Goal: Task Accomplishment & Management: Manage account settings

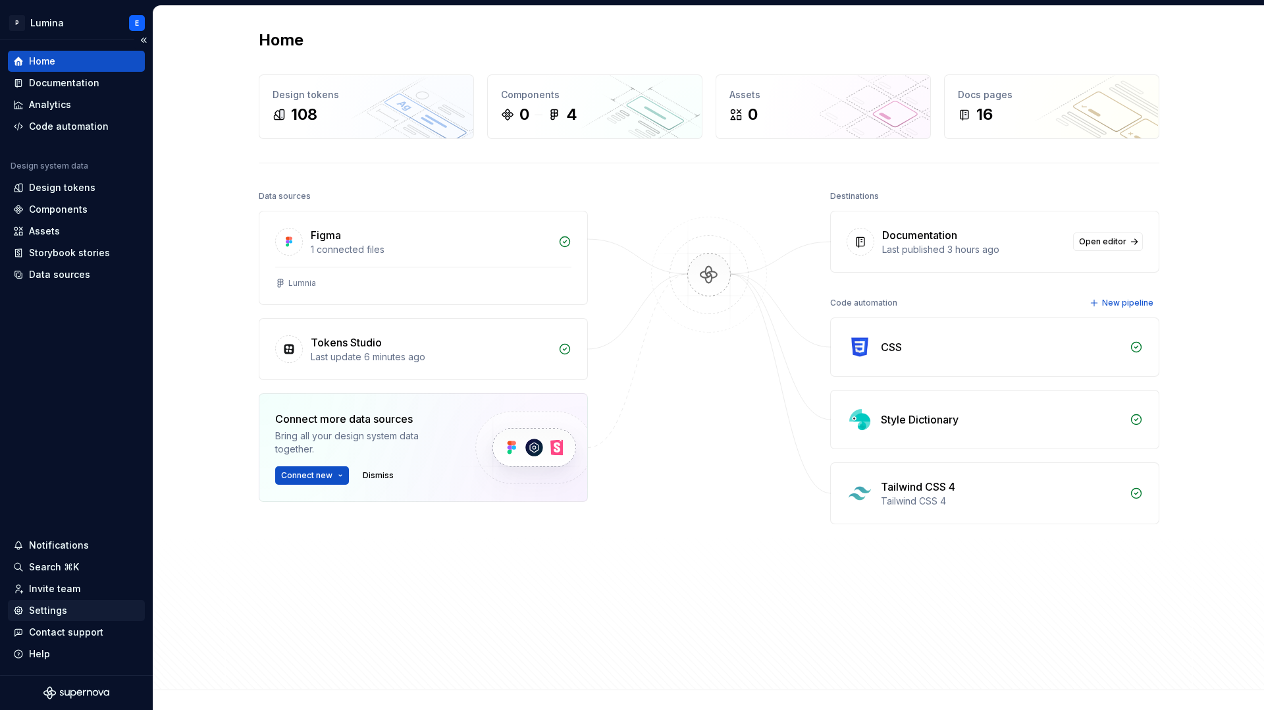
click at [61, 606] on div "Settings" at bounding box center [48, 610] width 38 height 13
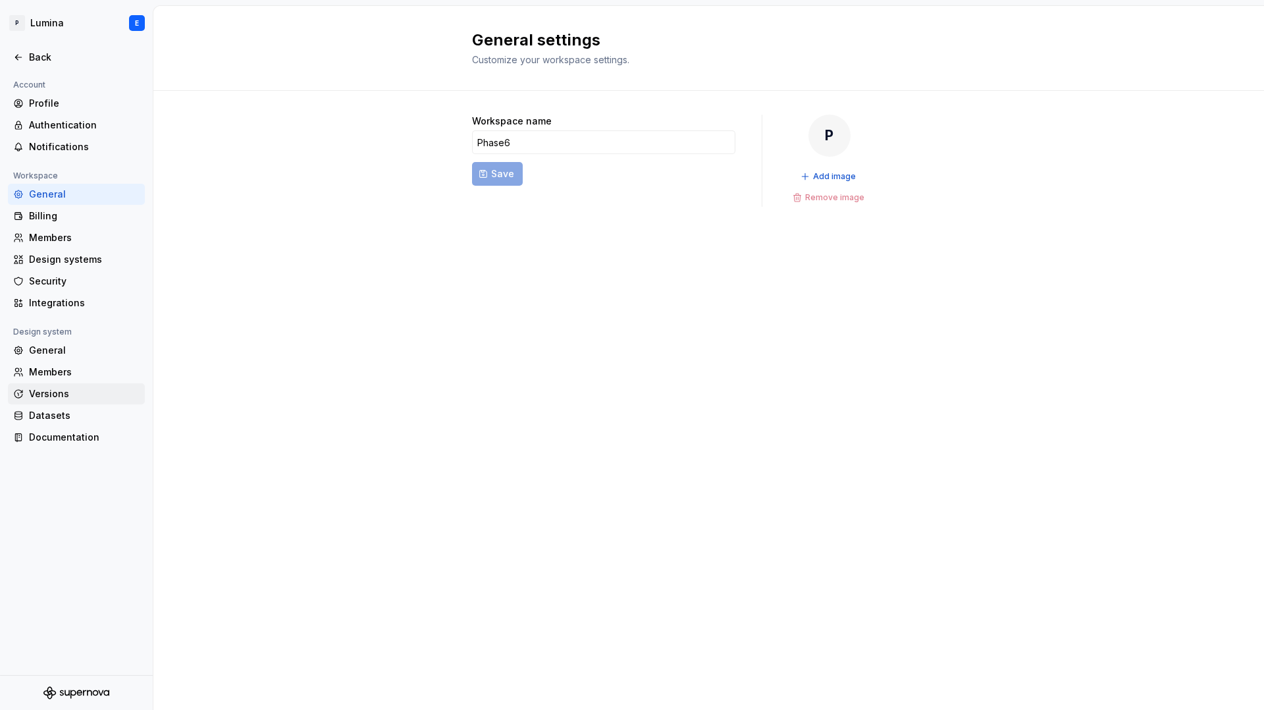
click at [62, 395] on div "Versions" at bounding box center [84, 393] width 111 height 13
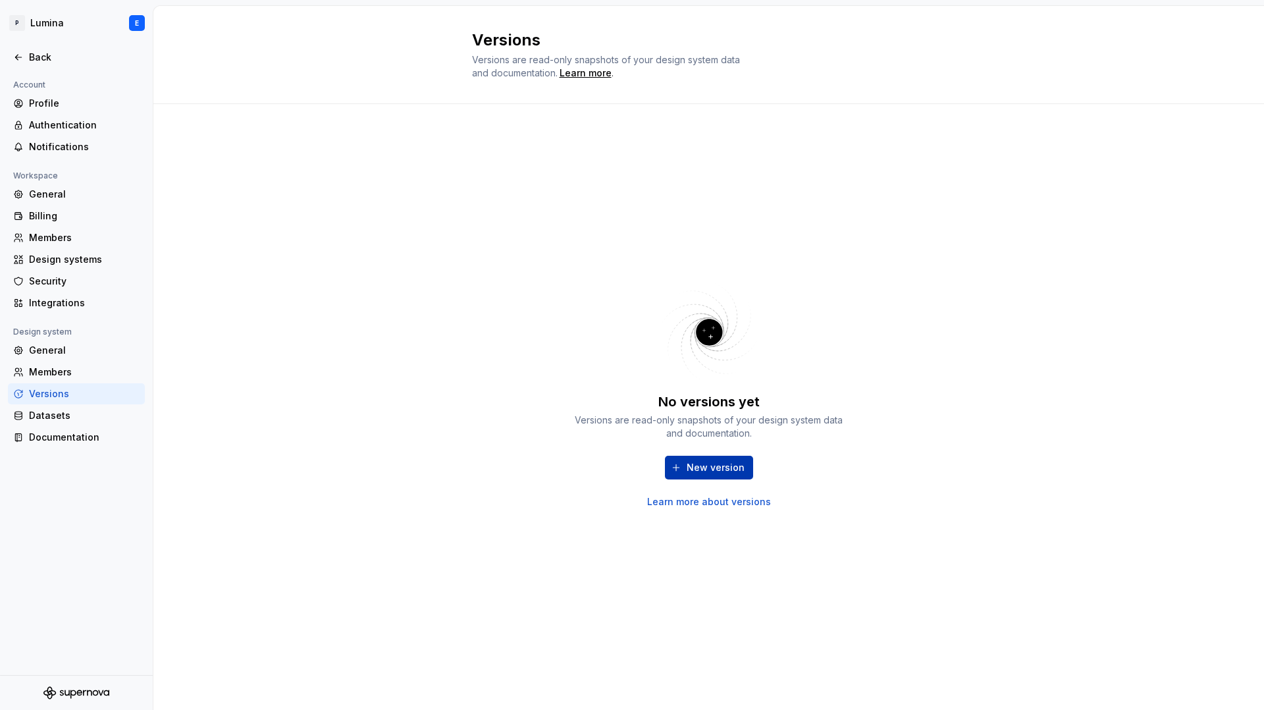
click at [698, 465] on span "New version" at bounding box center [715, 467] width 58 height 13
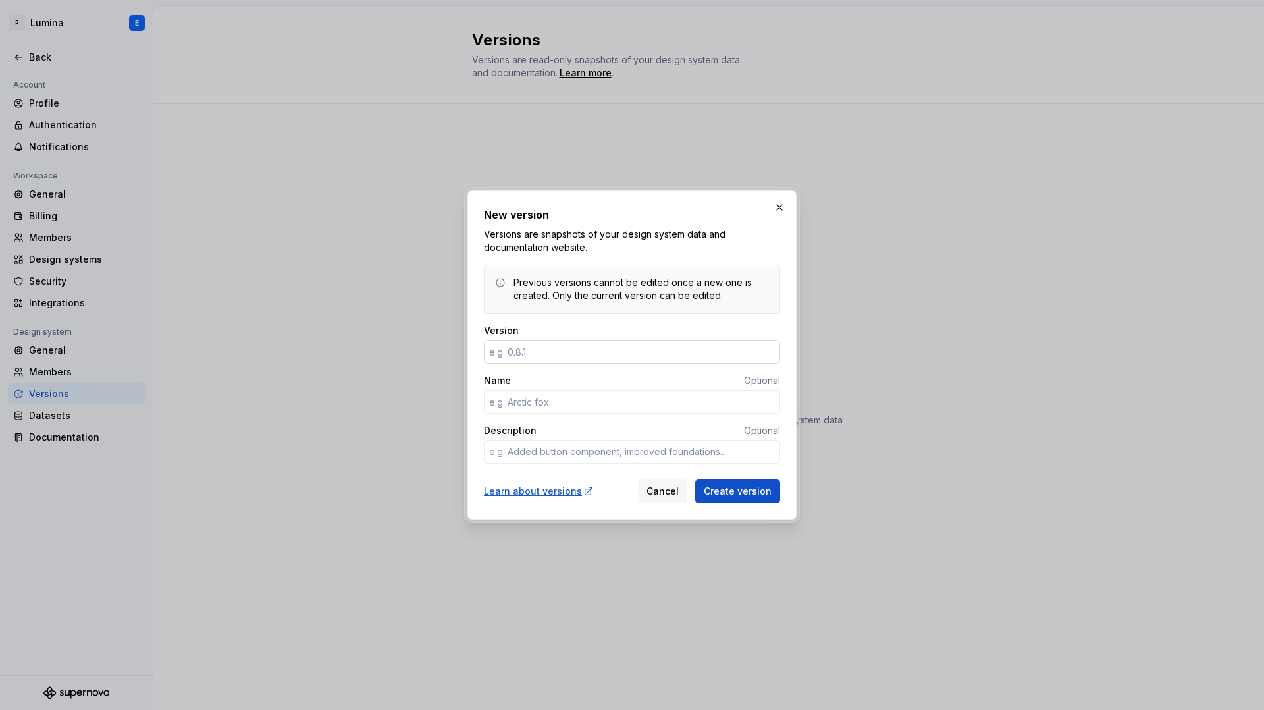
click at [577, 355] on input "Version" at bounding box center [632, 352] width 296 height 24
type input "0"
type textarea "*"
type input "[TECHNICAL_ID]"
click at [563, 403] on input "Name" at bounding box center [632, 402] width 296 height 24
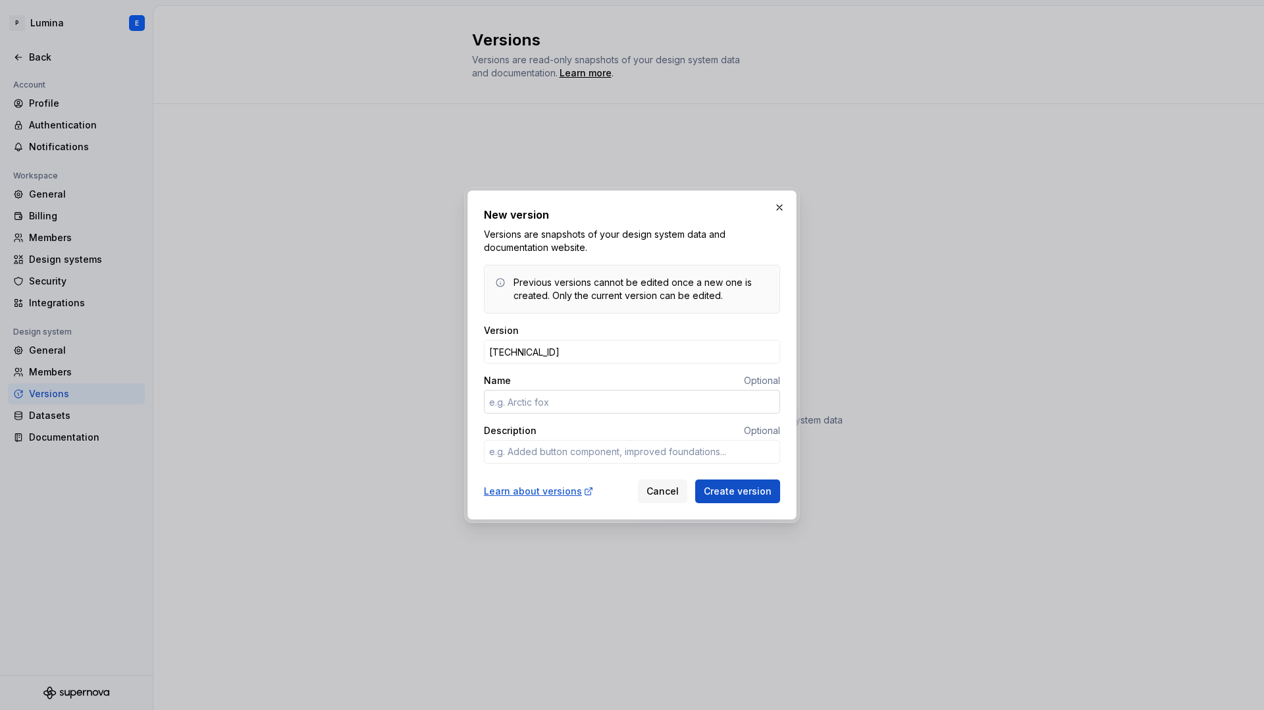
type textarea "*"
type input "F"
type textarea "*"
type input "First spark"
type textarea "*"
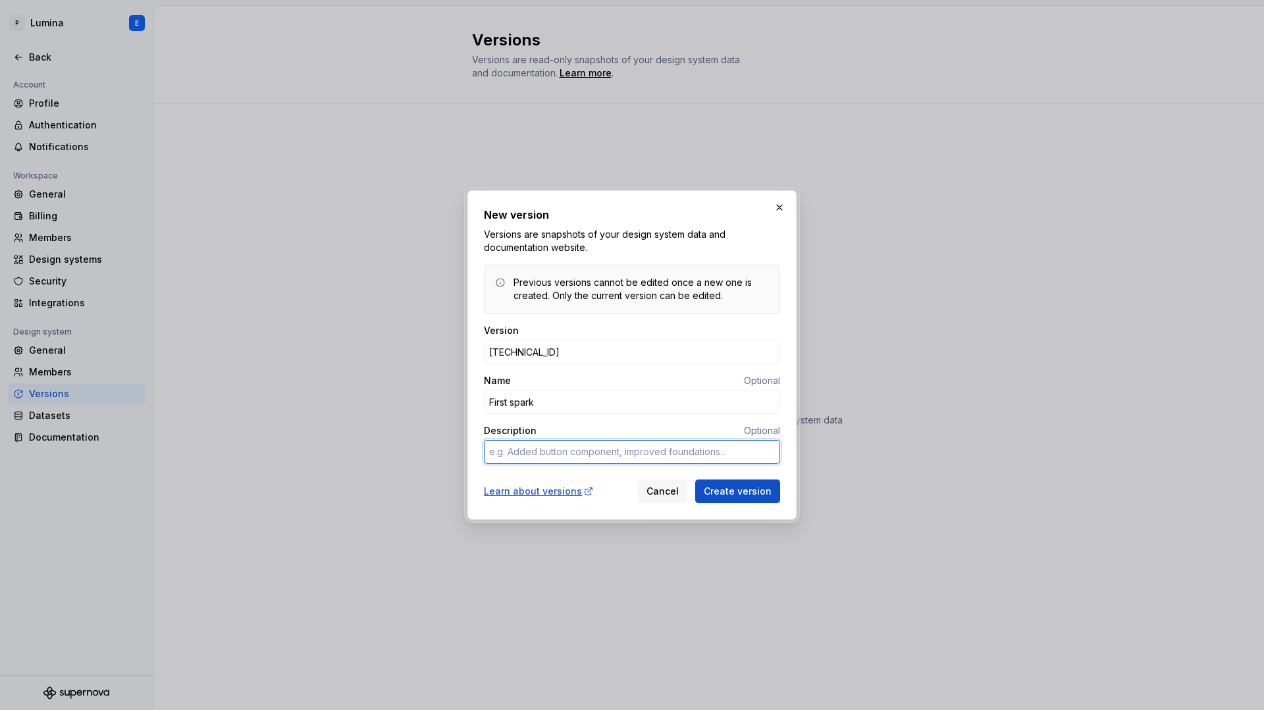
click at [559, 450] on textarea "Description" at bounding box center [632, 452] width 296 height 24
type textarea "A"
type textarea "*"
type textarea "Ad"
type textarea "*"
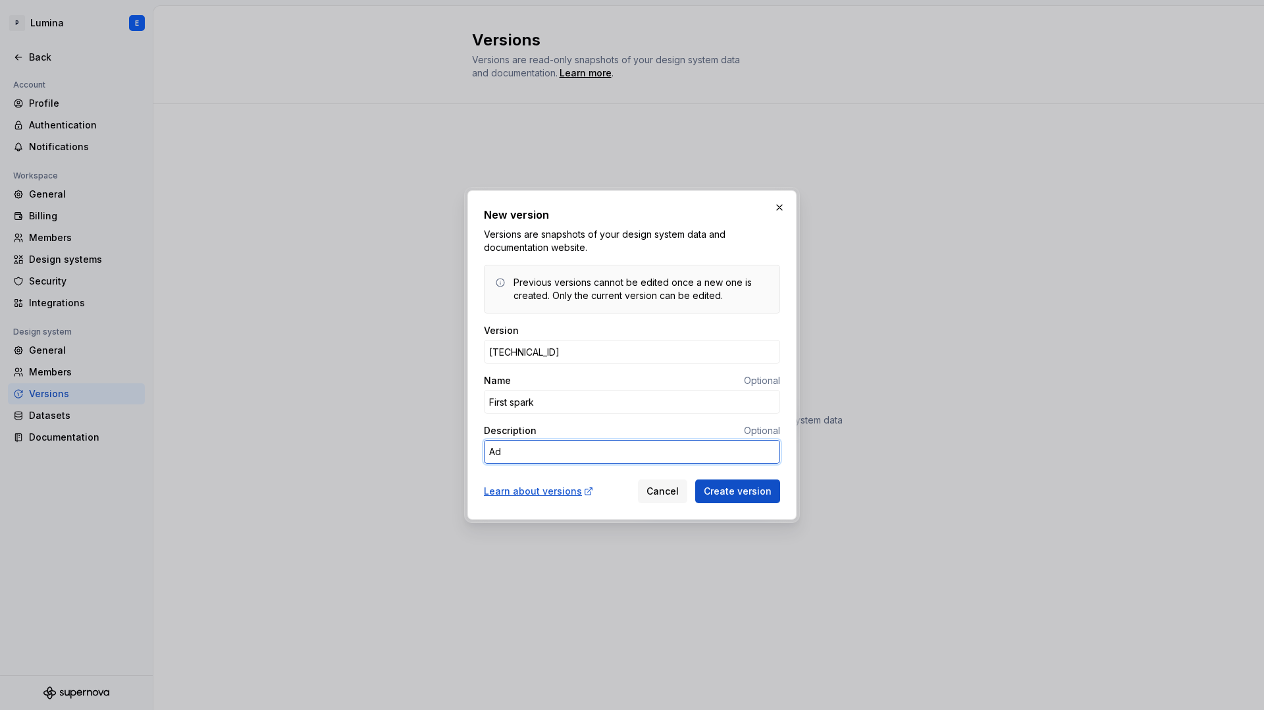
type textarea "Add"
type textarea "*"
type textarea "Adde"
type textarea "*"
type textarea "Added"
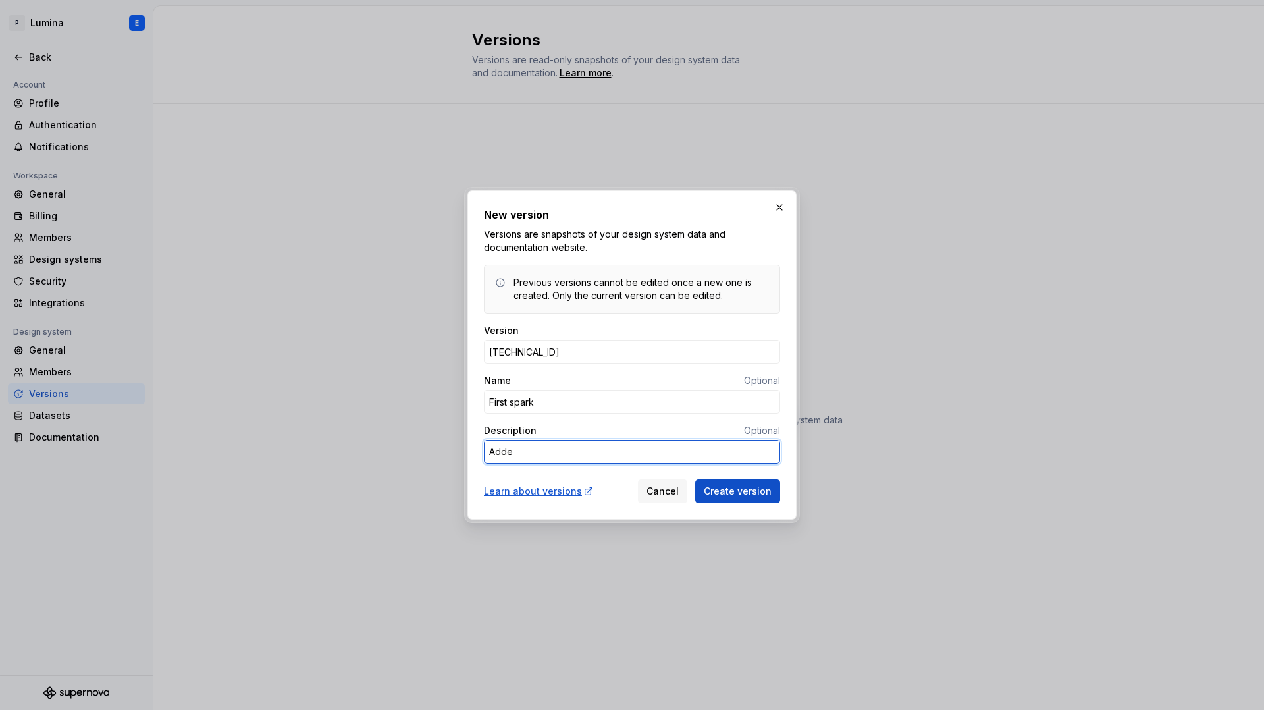
type textarea "*"
type textarea "Added"
type textarea "*"
type textarea "Added f"
type textarea "*"
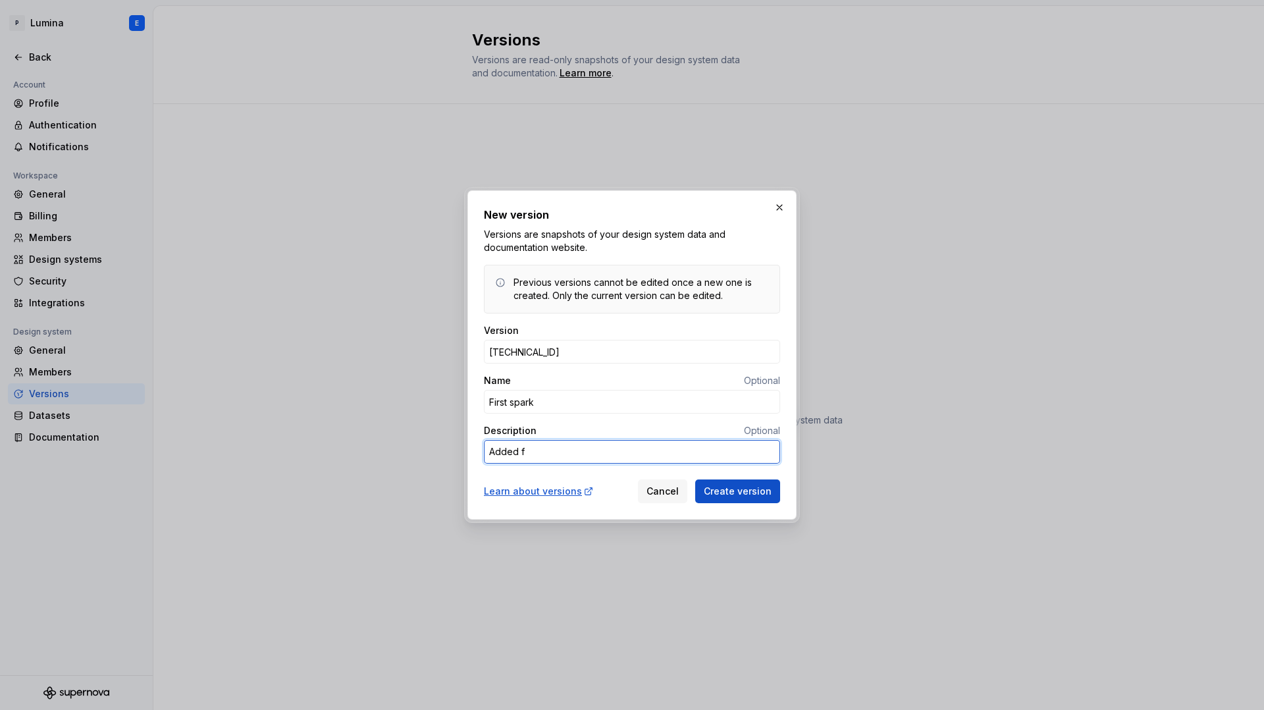
type textarea "Added fi"
type textarea "*"
type textarea "Added fir"
type textarea "*"
type textarea "Added firs"
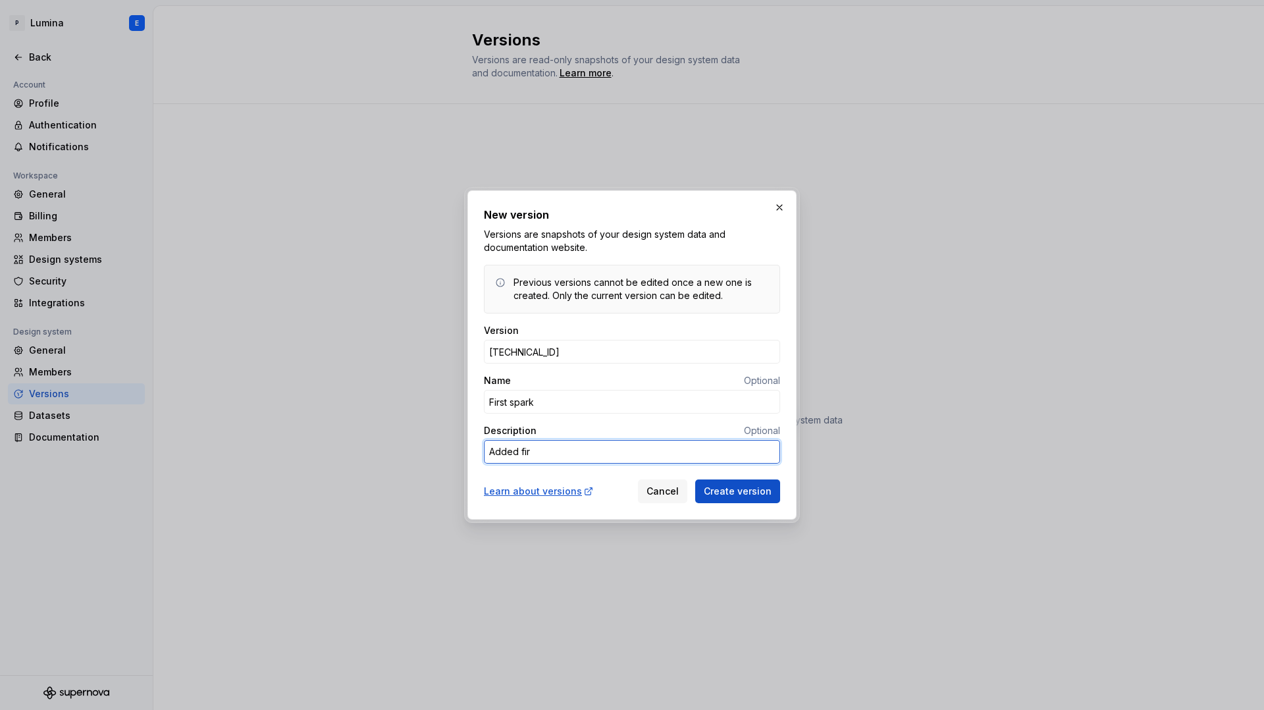
type textarea "*"
type textarea "Added first"
type textarea "*"
type textarea "Added first"
type textarea "*"
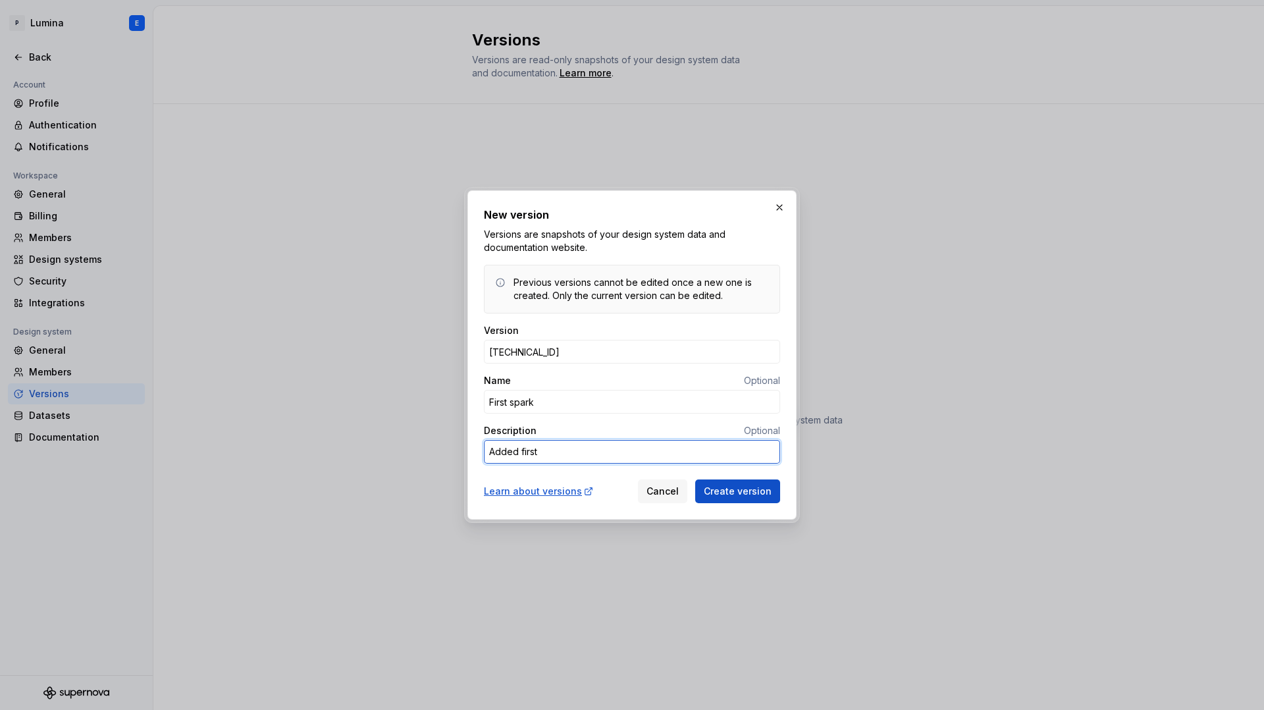
type textarea "Added first t"
type textarea "*"
type textarea "Added first to"
type textarea "*"
type textarea "Added first tok"
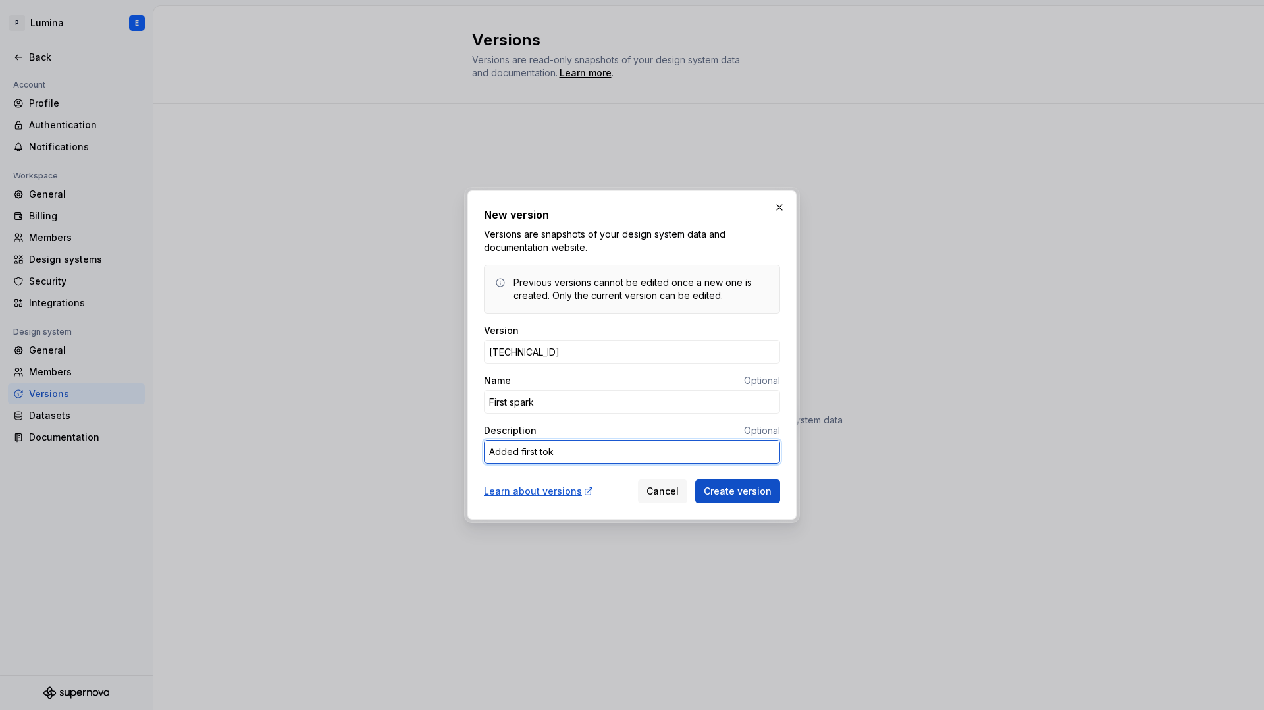
type textarea "*"
type textarea "Added first toke"
type textarea "*"
type textarea "Added first token"
type textarea "*"
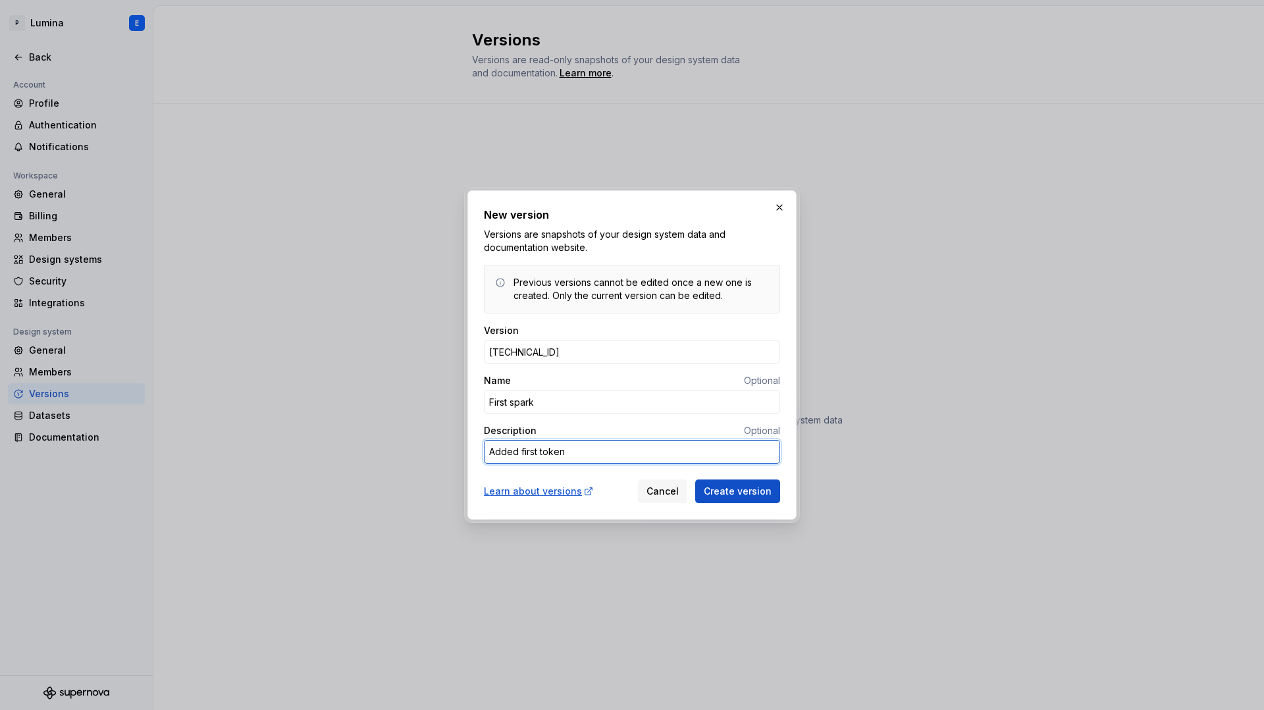
type textarea "Added first tokens"
type textarea "*"
type textarea "Added first tokens"
type textarea "*"
type textarea "Added first tokens a"
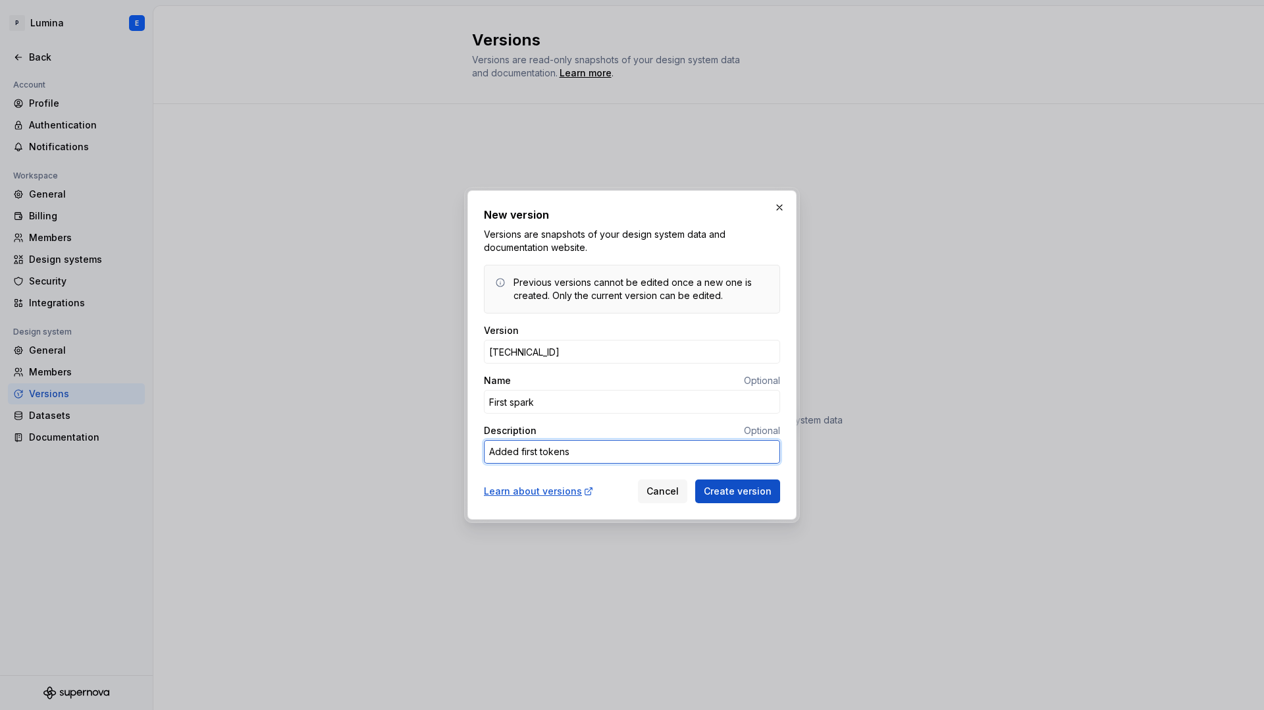
type textarea "*"
type textarea "Added first tokens an"
type textarea "*"
type textarea "Added first tokens and"
type textarea "*"
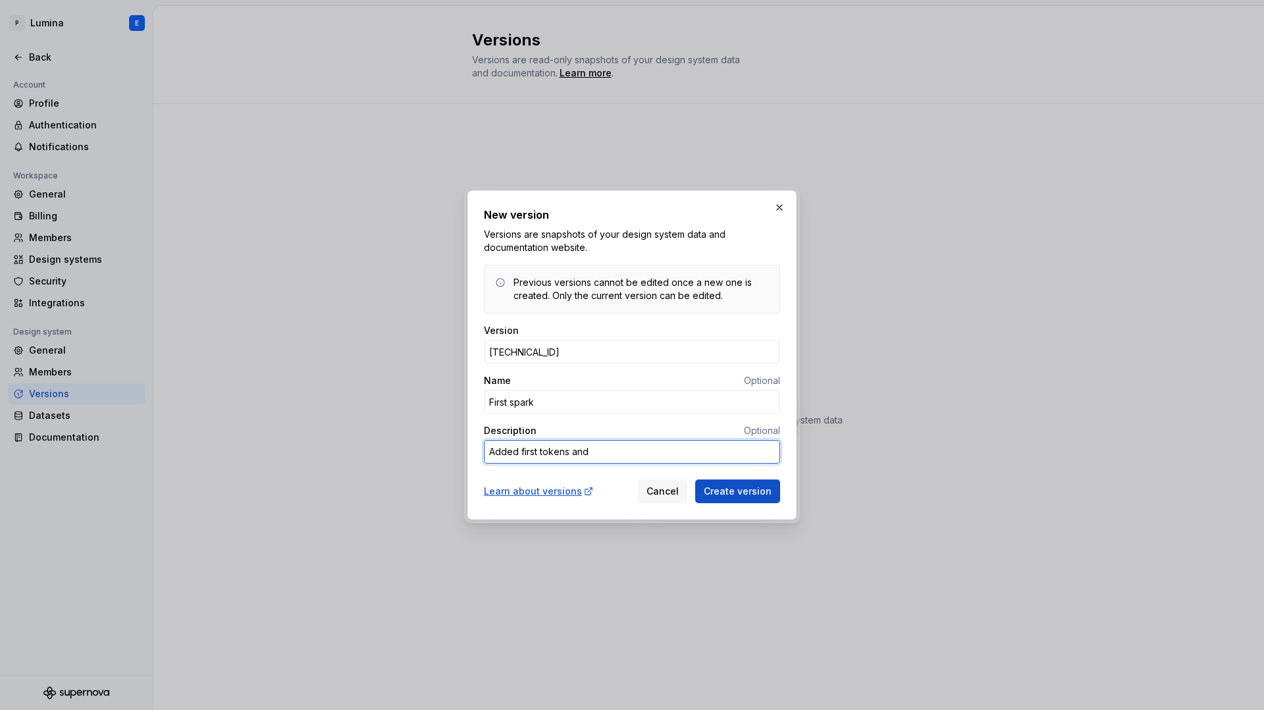
type textarea "Added first tokens and"
type textarea "*"
type textarea "Added first tokens and d"
type textarea "*"
type textarea "Added first tokens and do"
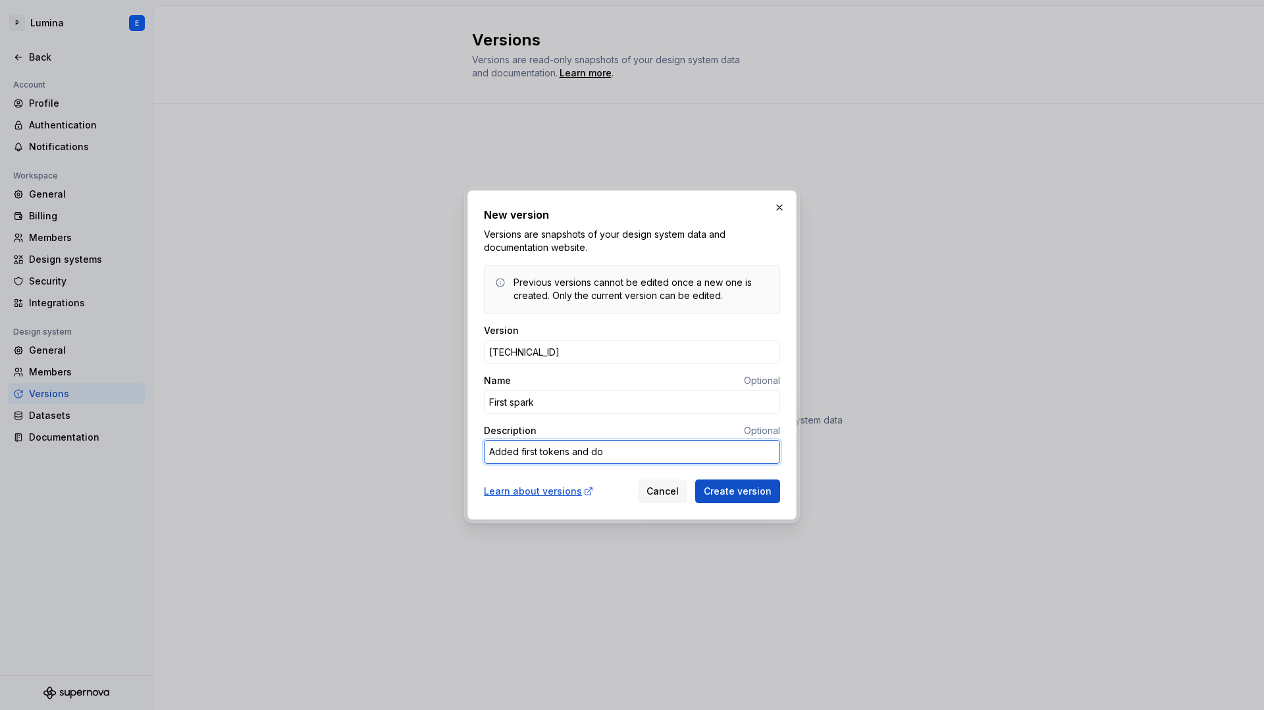
type textarea "*"
type textarea "Added first tokens and doc"
type textarea "*"
type textarea "Added first tokens and docu"
type textarea "*"
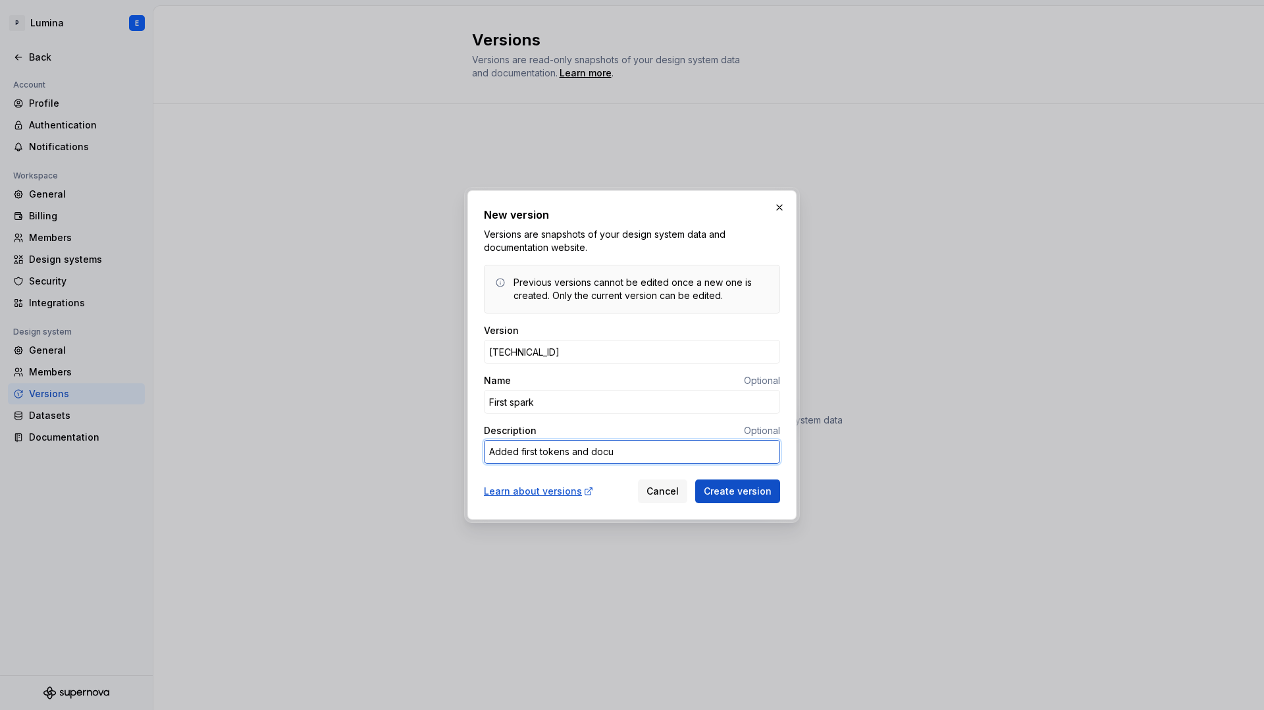
type textarea "Added first tokens and docum"
type textarea "*"
type textarea "Added first tokens and docume"
type textarea "*"
type textarea "Added first tokens and documen"
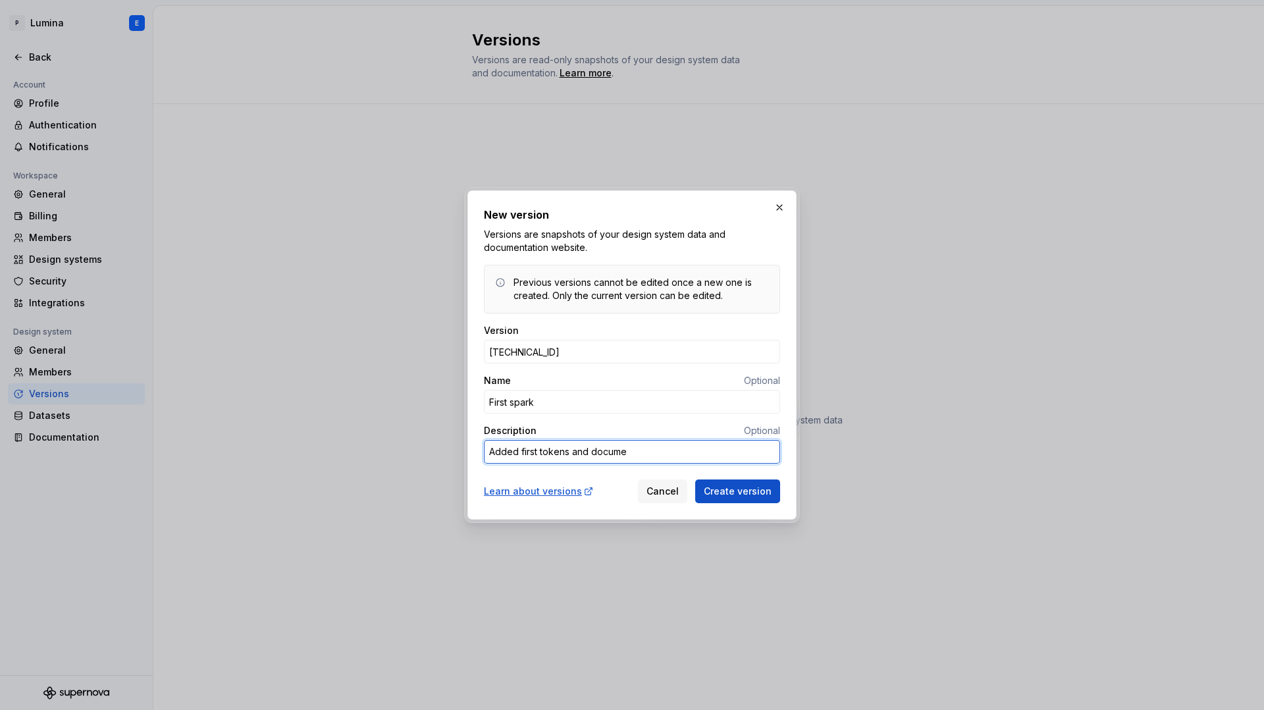
type textarea "*"
type textarea "Added first tokens and document"
type textarea "*"
type textarea "Added first tokens and documenta"
type textarea "*"
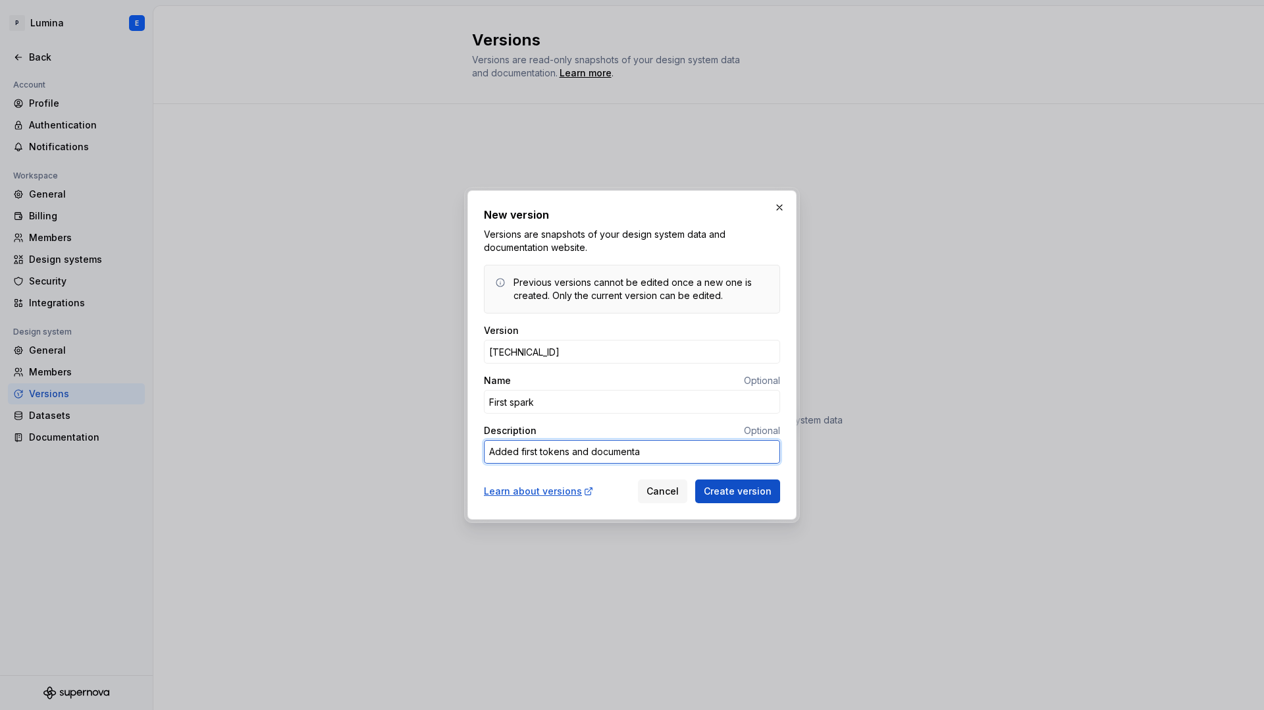
type textarea "Added first tokens and documentat"
type textarea "*"
type textarea "Added first tokens and documentati"
type textarea "*"
type textarea "Added first tokens and documentatio"
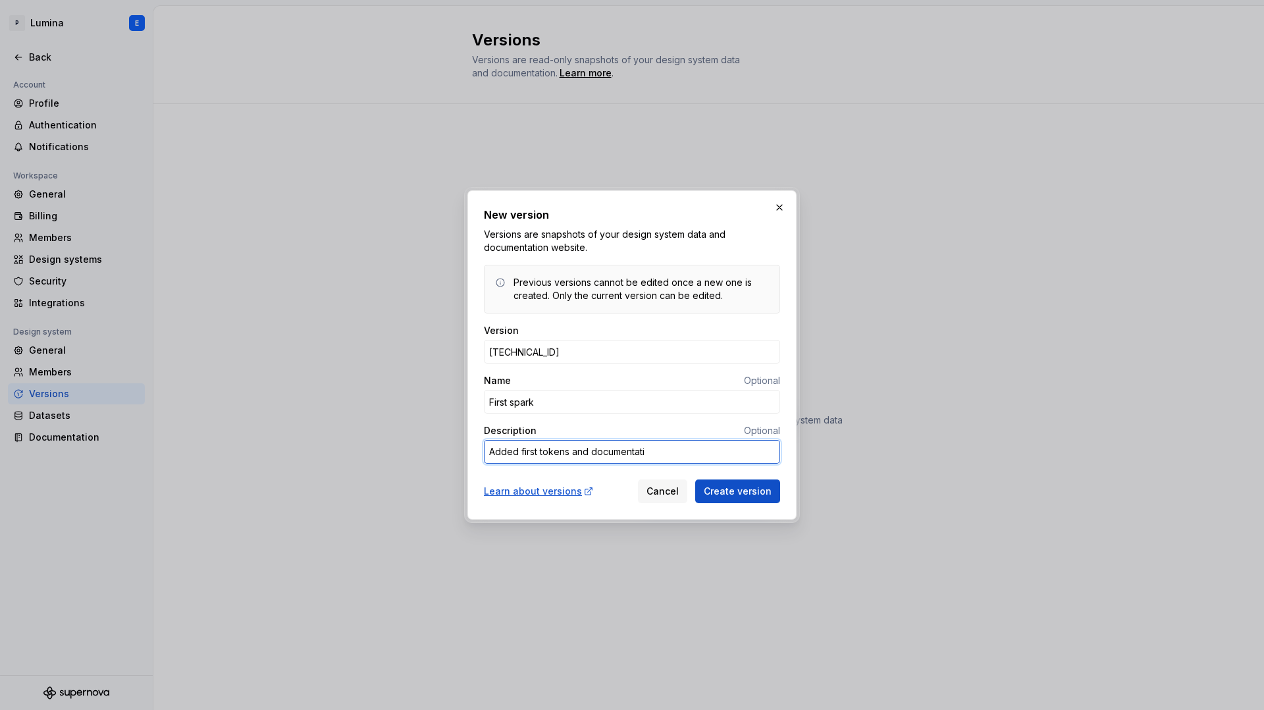
type textarea "*"
type textarea "Added first tokens and documentation"
type textarea "*"
type textarea "Added first tokens and documentation"
type textarea "*"
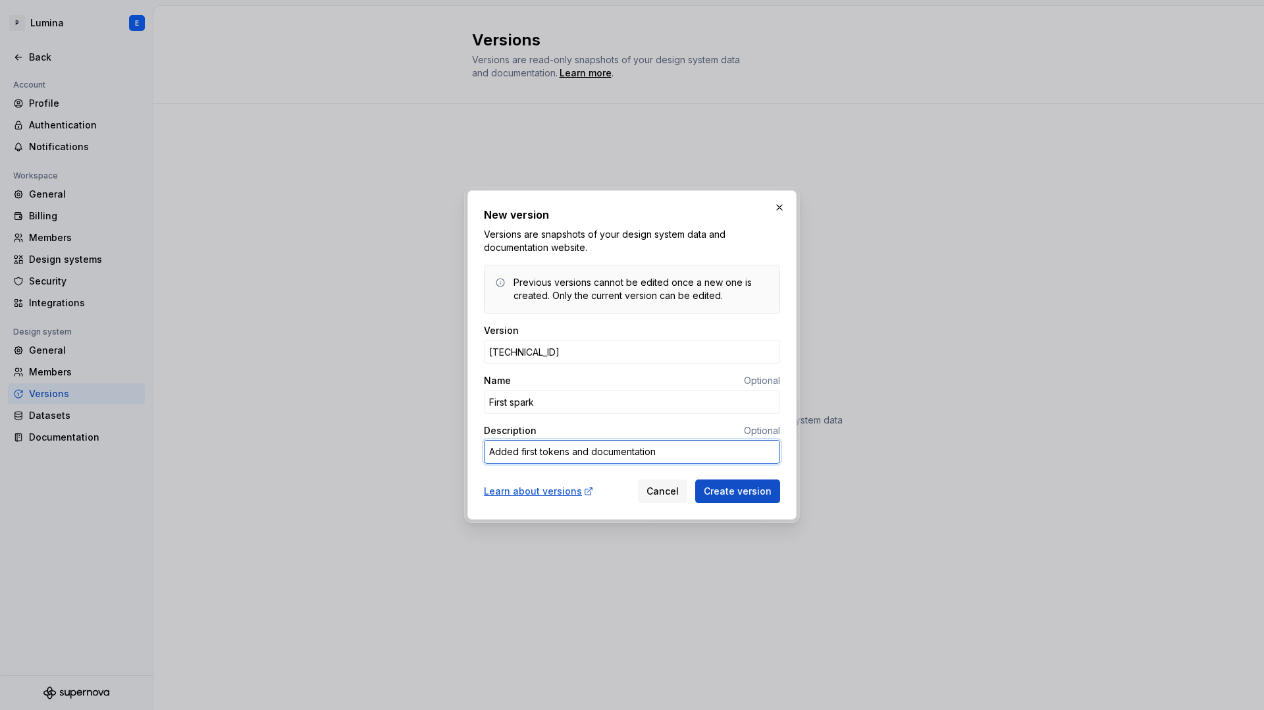
type textarea "Added first tokens and documentation p"
type textarea "*"
type textarea "Added first tokens and documentation pa"
type textarea "*"
type textarea "Added first tokens and documentation pag"
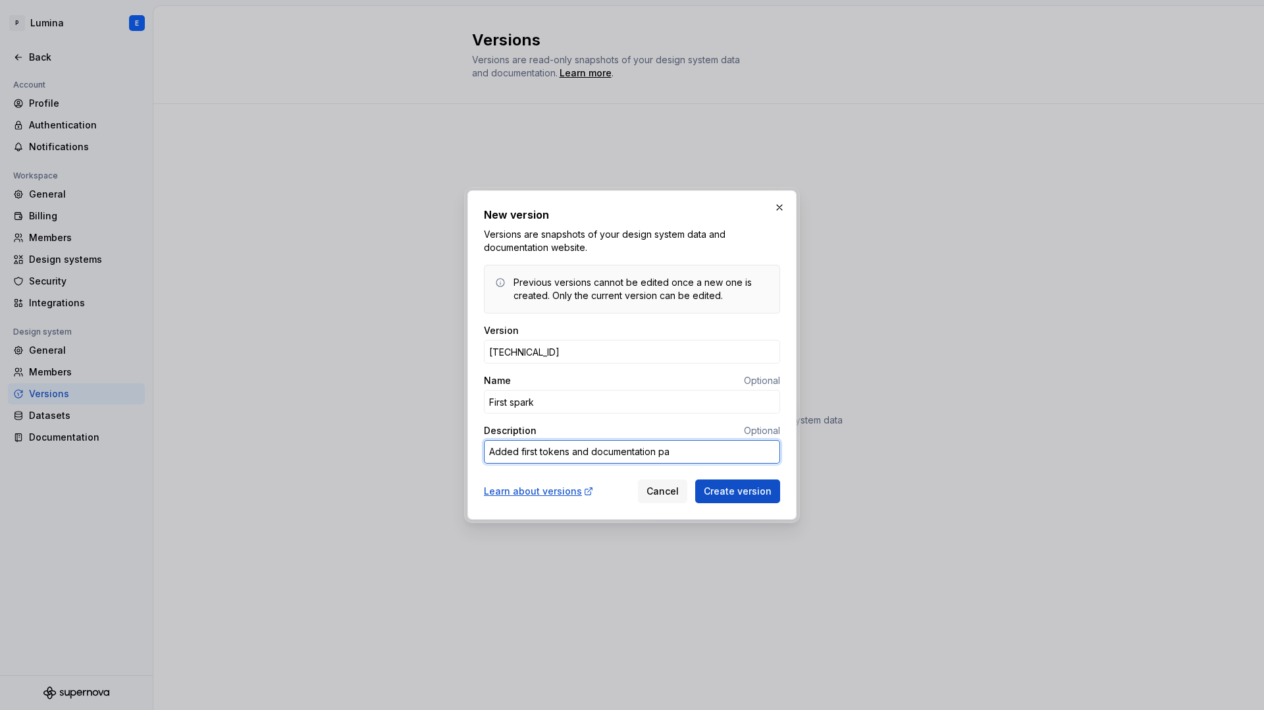
type textarea "*"
type textarea "Added first tokens and documentation page"
type textarea "*"
type textarea "Added first tokens and documentation pages"
type textarea "*"
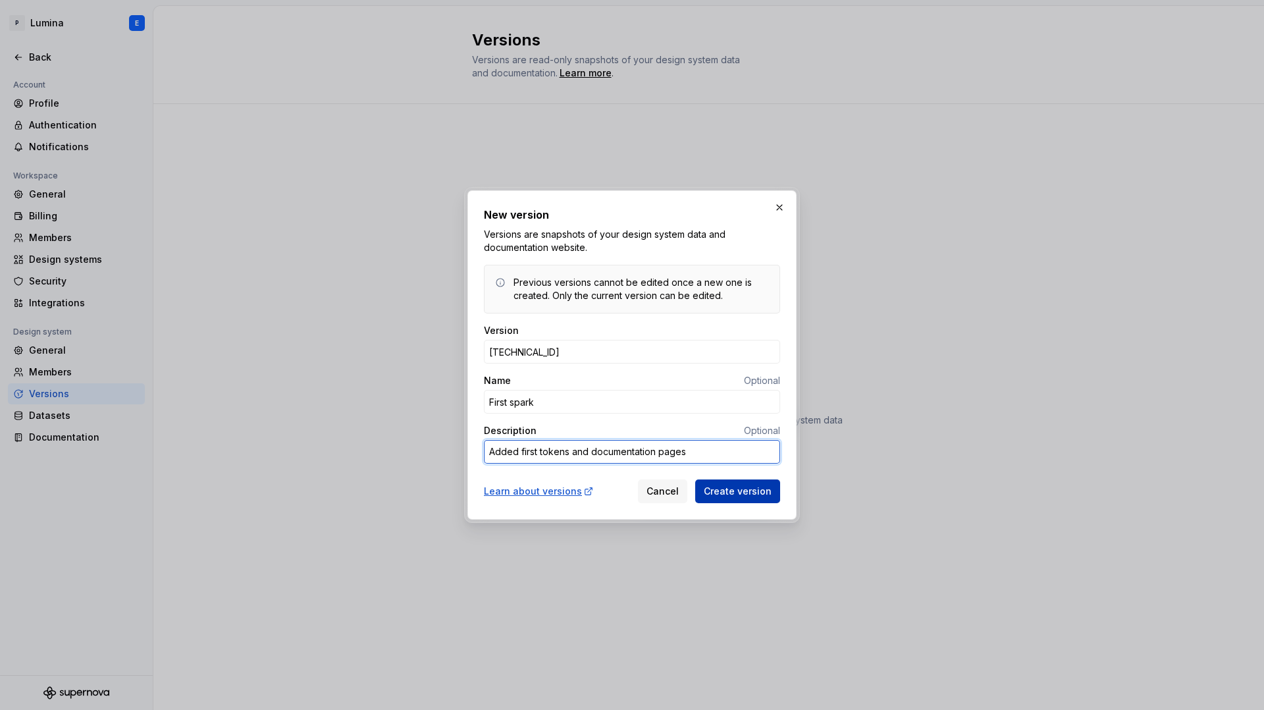
type textarea "Added first tokens and documentation pages"
click at [725, 489] on span "Create version" at bounding box center [738, 490] width 68 height 13
type textarea "*"
